Goal: Obtain resource: Download file/media

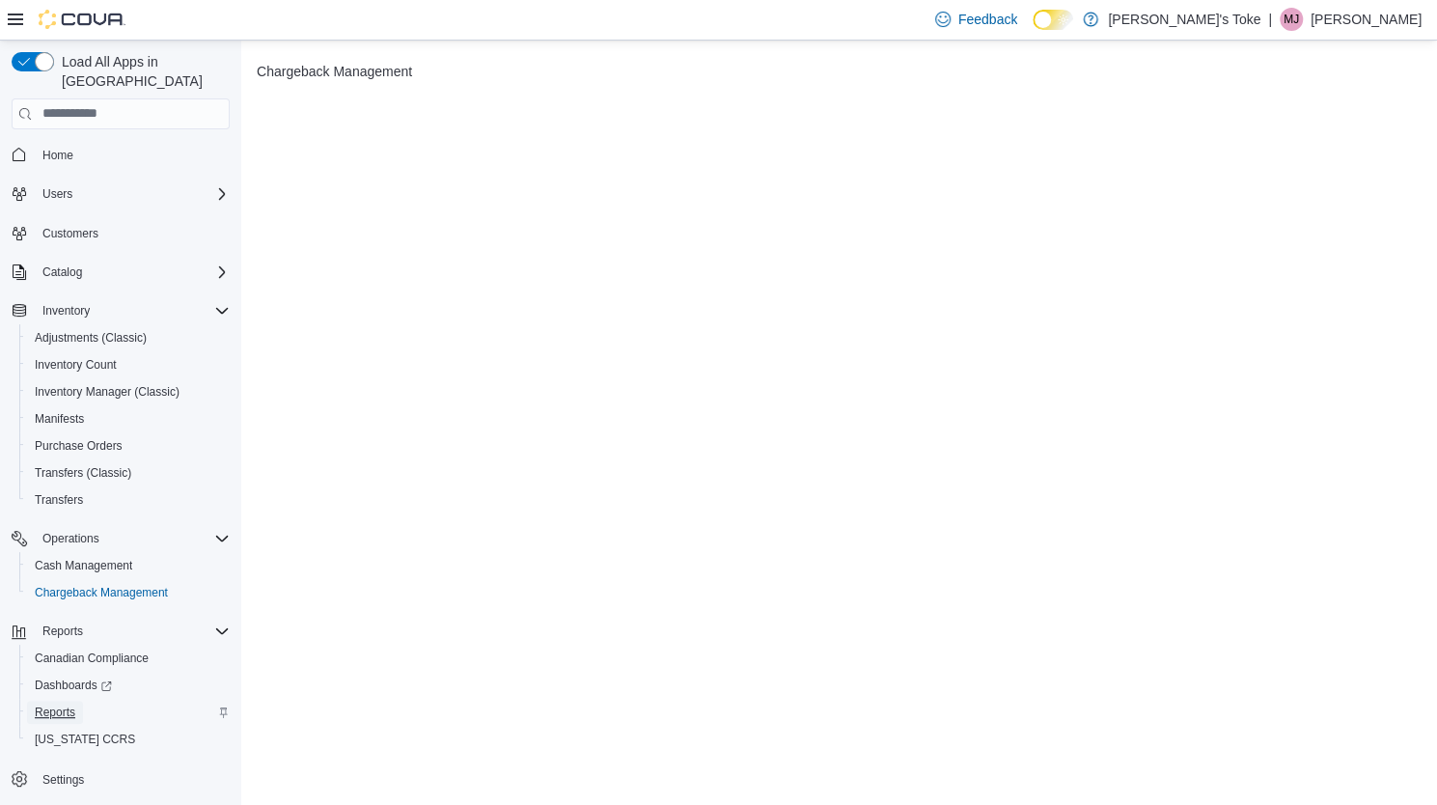
click at [55, 704] on span "Reports" at bounding box center [55, 711] width 41 height 15
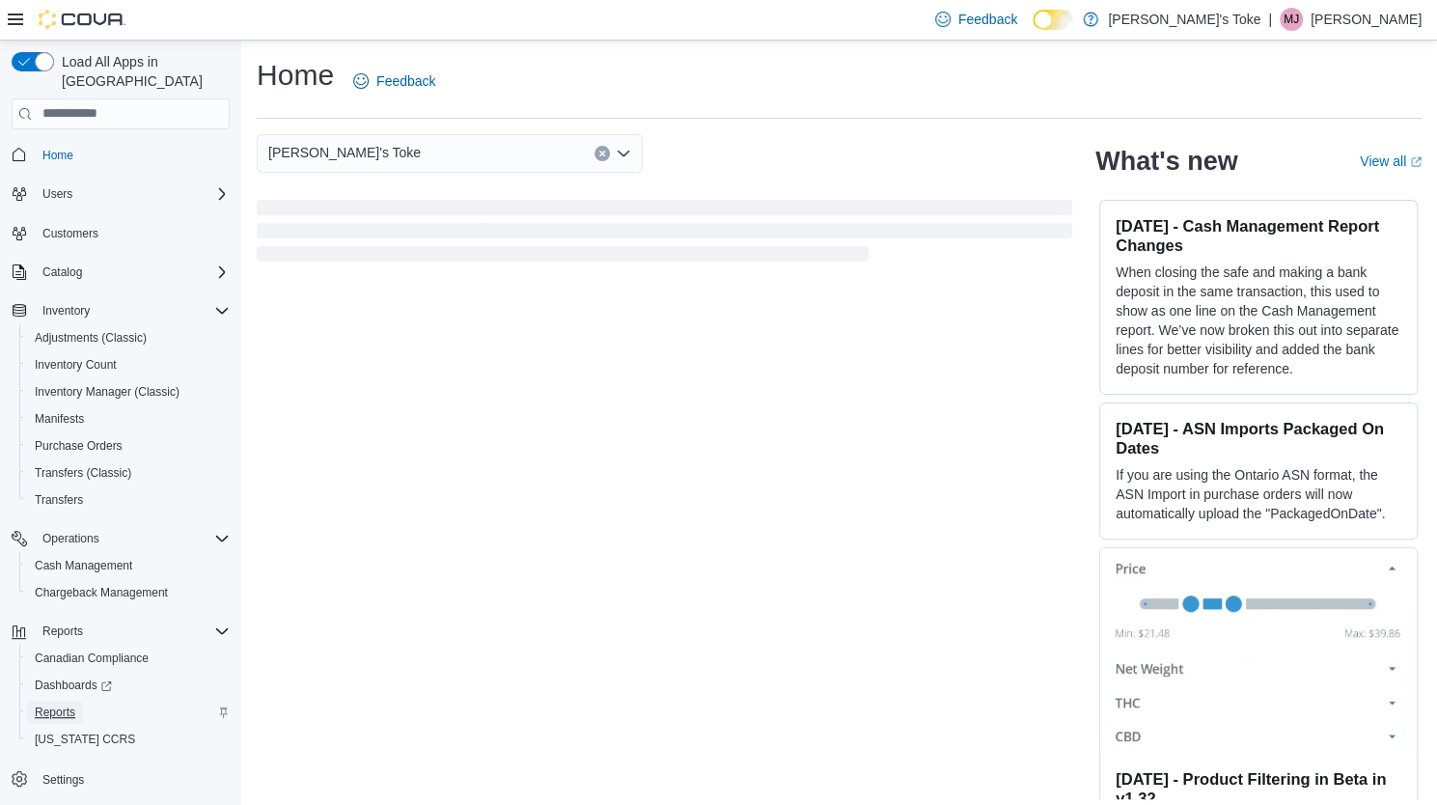
click at [50, 704] on span "Reports" at bounding box center [55, 711] width 41 height 15
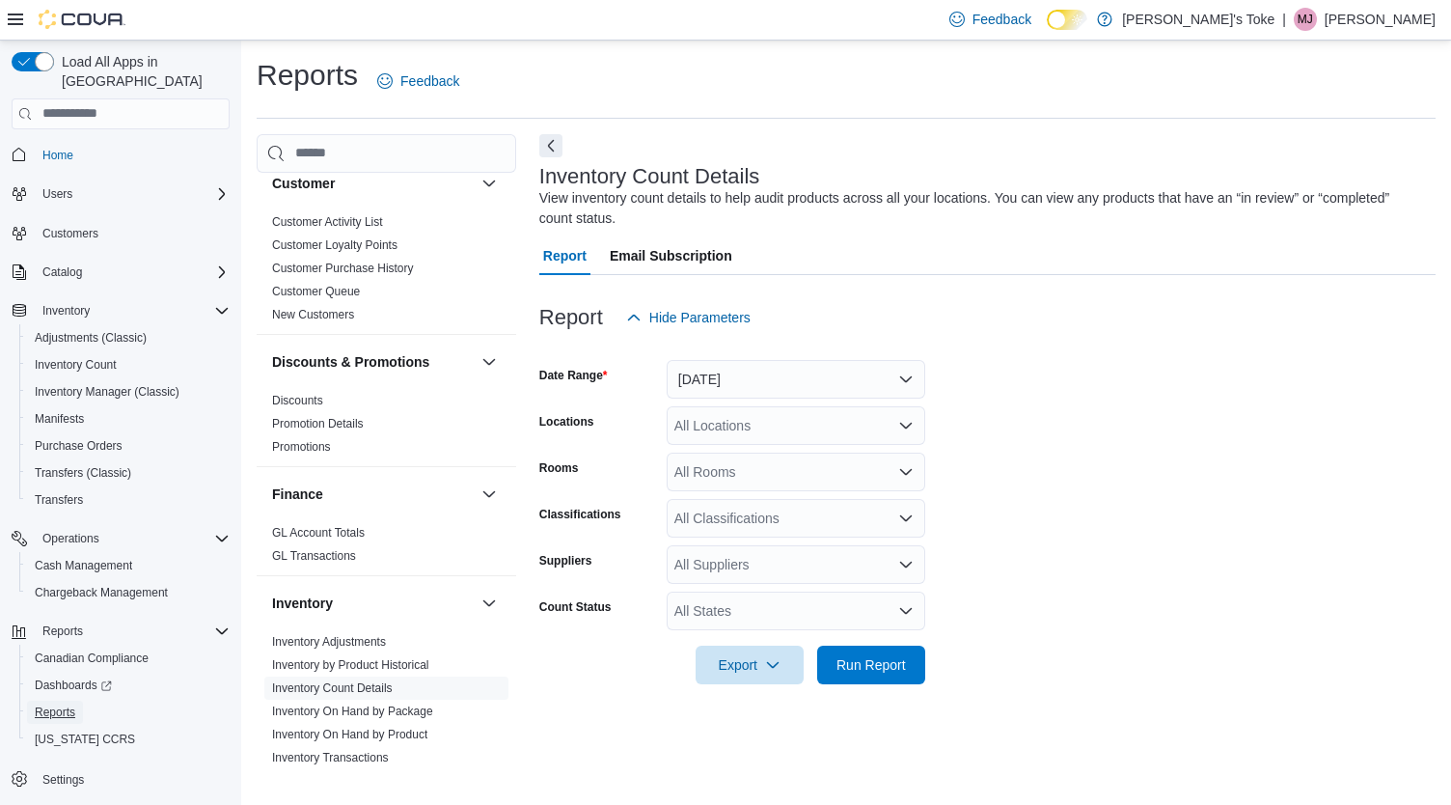
scroll to position [482, 0]
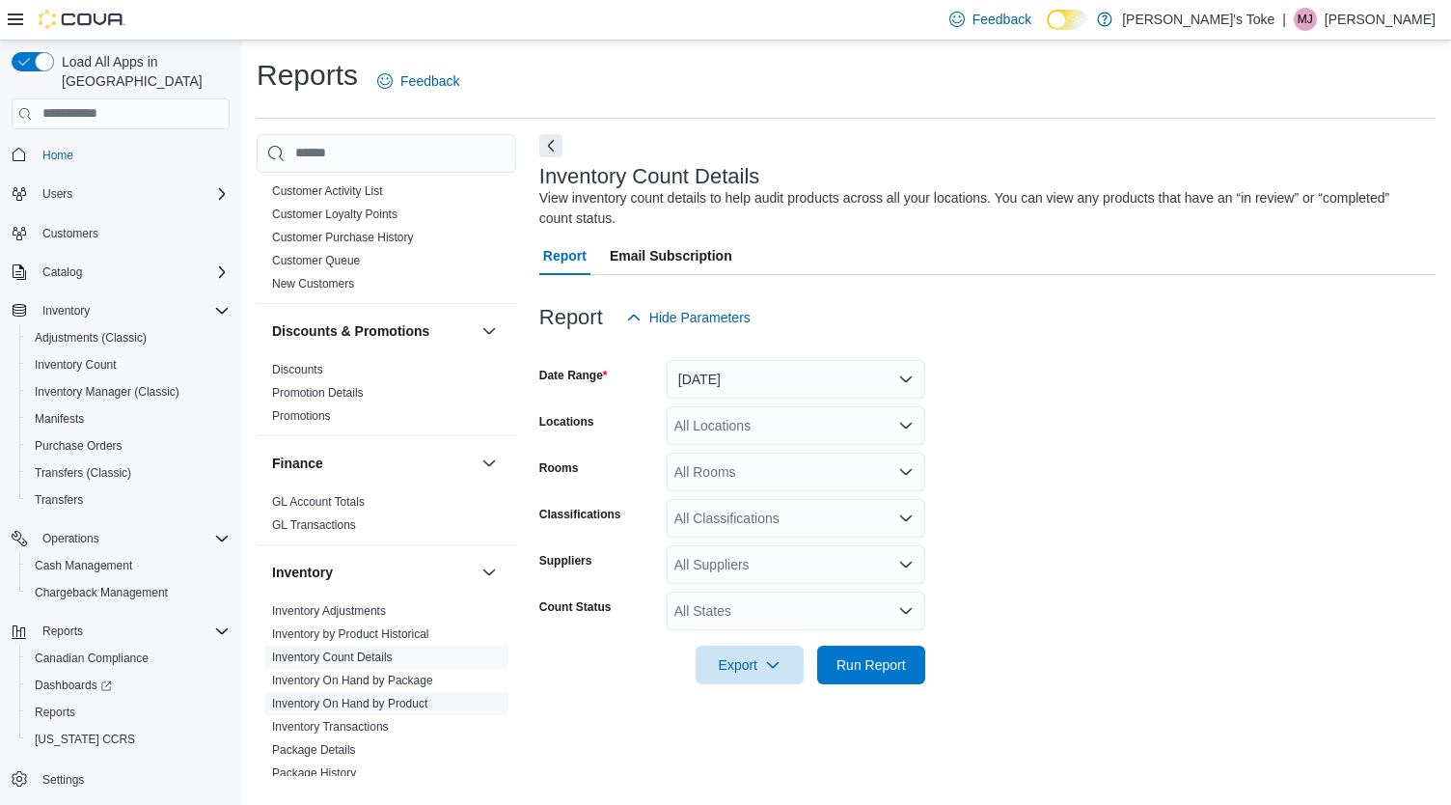
click at [386, 697] on link "Inventory On Hand by Product" at bounding box center [349, 704] width 155 height 14
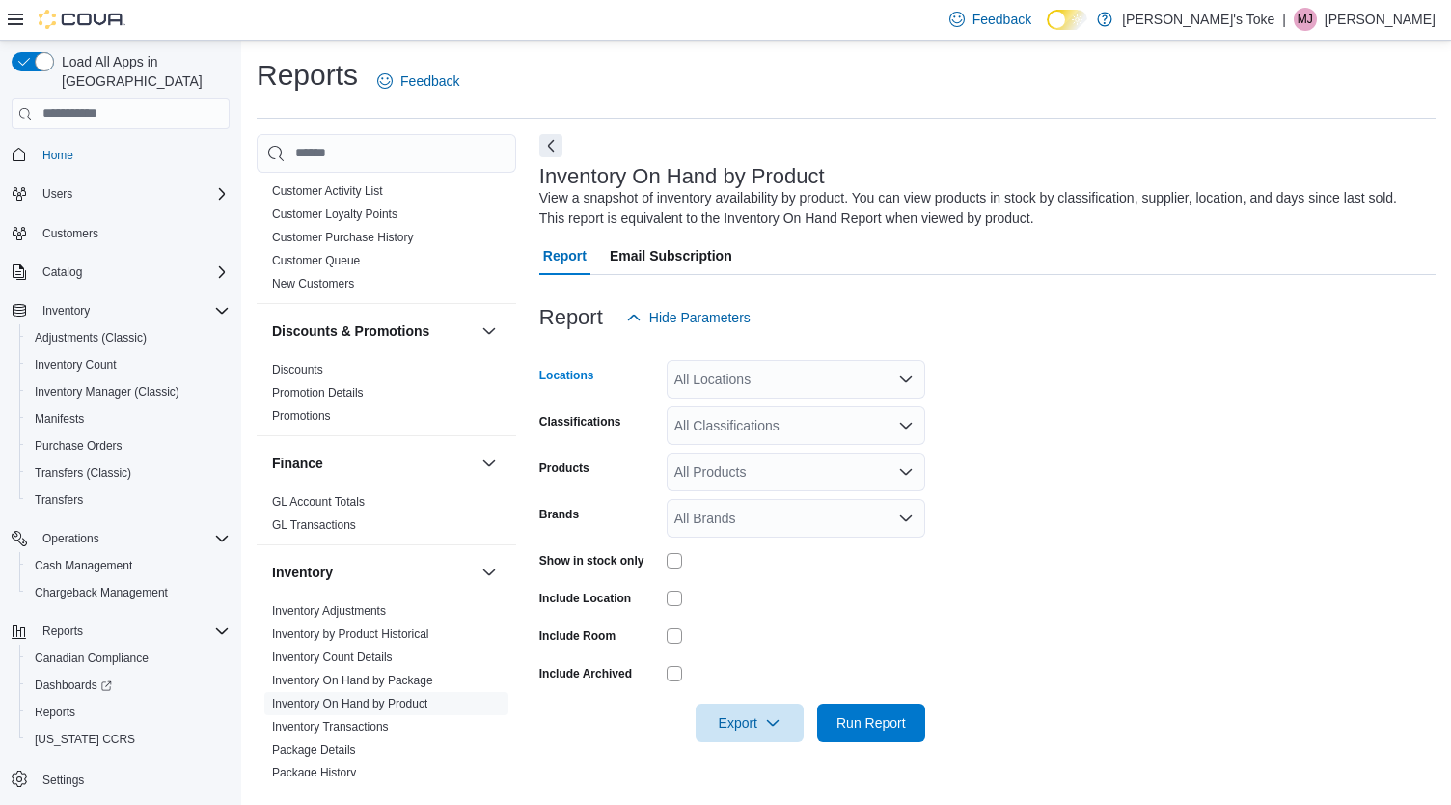
click at [803, 380] on div "All Locations" at bounding box center [796, 379] width 259 height 39
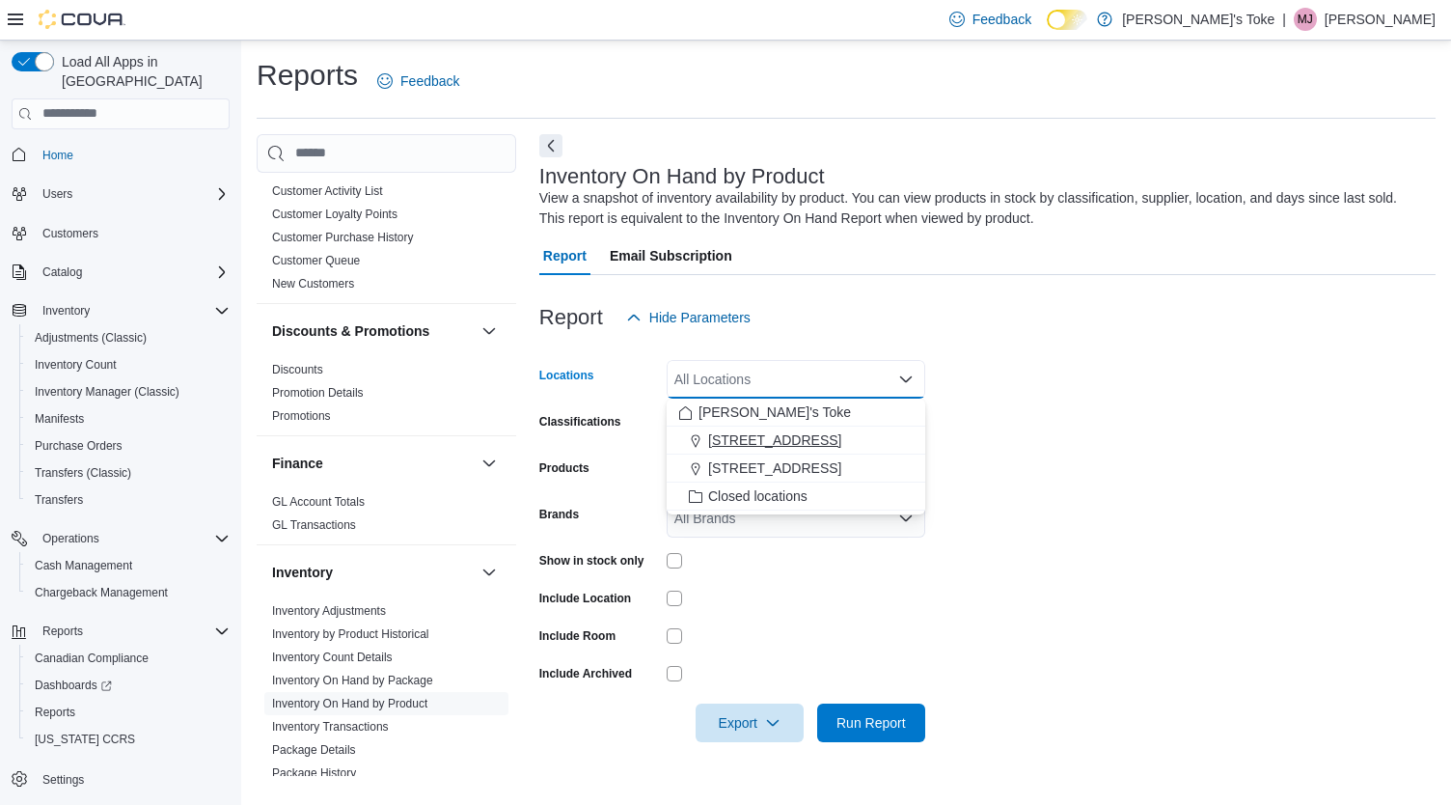
click at [813, 437] on span "1160 Queen St. West" at bounding box center [774, 439] width 133 height 19
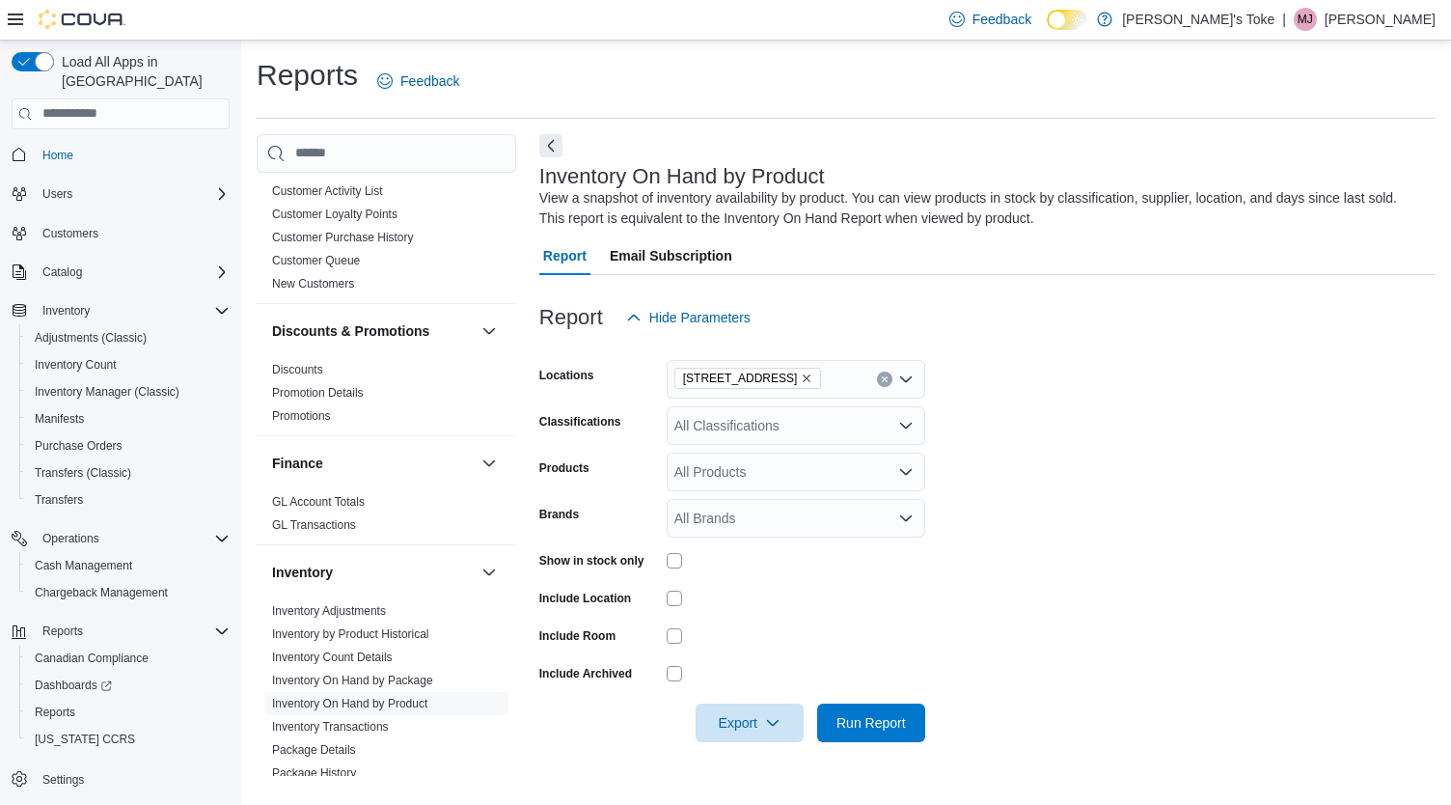
click at [1053, 439] on form "Locations 1160 Queen St. West Classifications All Classifications Products All …" at bounding box center [987, 539] width 896 height 405
click at [753, 725] on span "Export" at bounding box center [749, 722] width 85 height 39
click at [762, 609] on span "Export to Excel" at bounding box center [752, 606] width 87 height 15
